Goal: Task Accomplishment & Management: Use online tool/utility

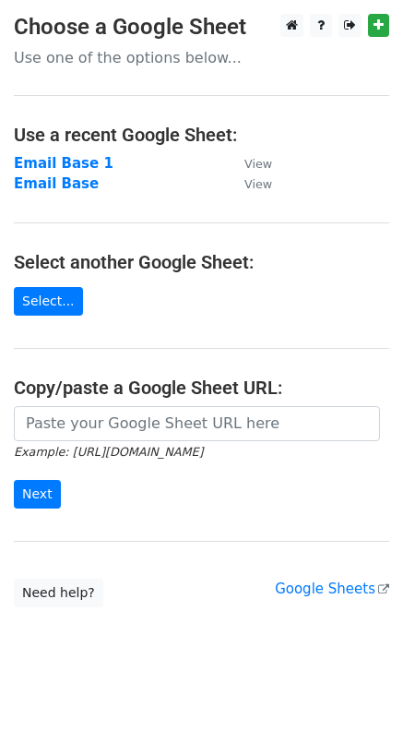
click at [67, 182] on strong "Email Base" at bounding box center [56, 183] width 85 height 17
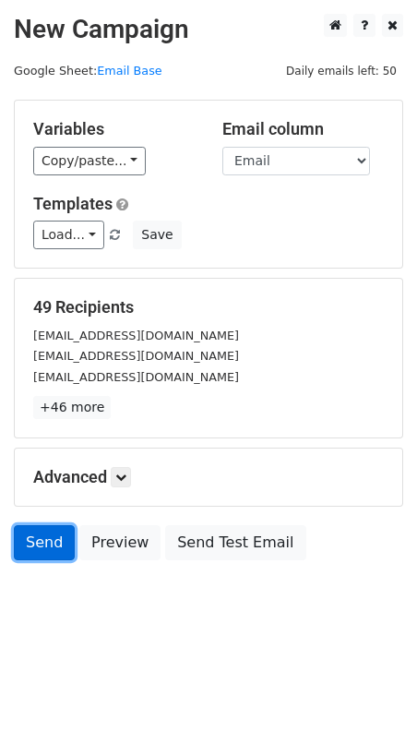
click at [46, 543] on link "Send" at bounding box center [44, 542] width 61 height 35
